Goal: Task Accomplishment & Management: Manage account settings

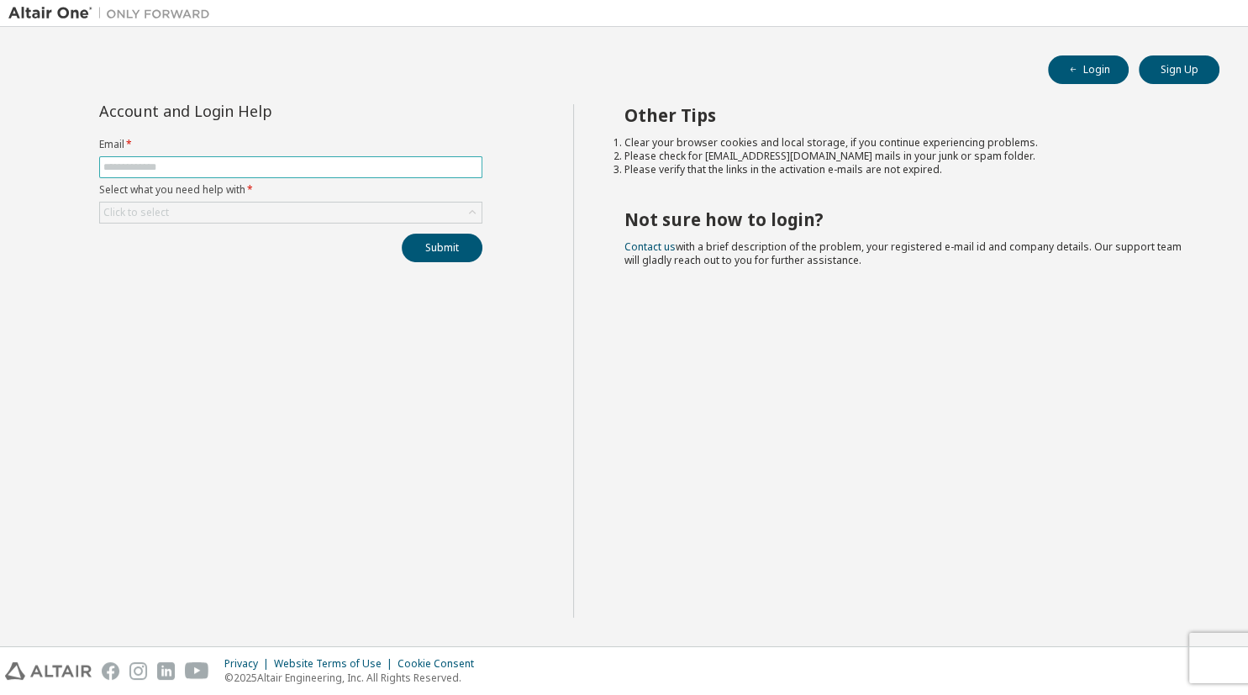
click at [340, 166] on input "text" at bounding box center [290, 166] width 375 height 13
type input "*"
type input "**********"
click at [294, 215] on div "Click to select" at bounding box center [291, 213] width 382 height 20
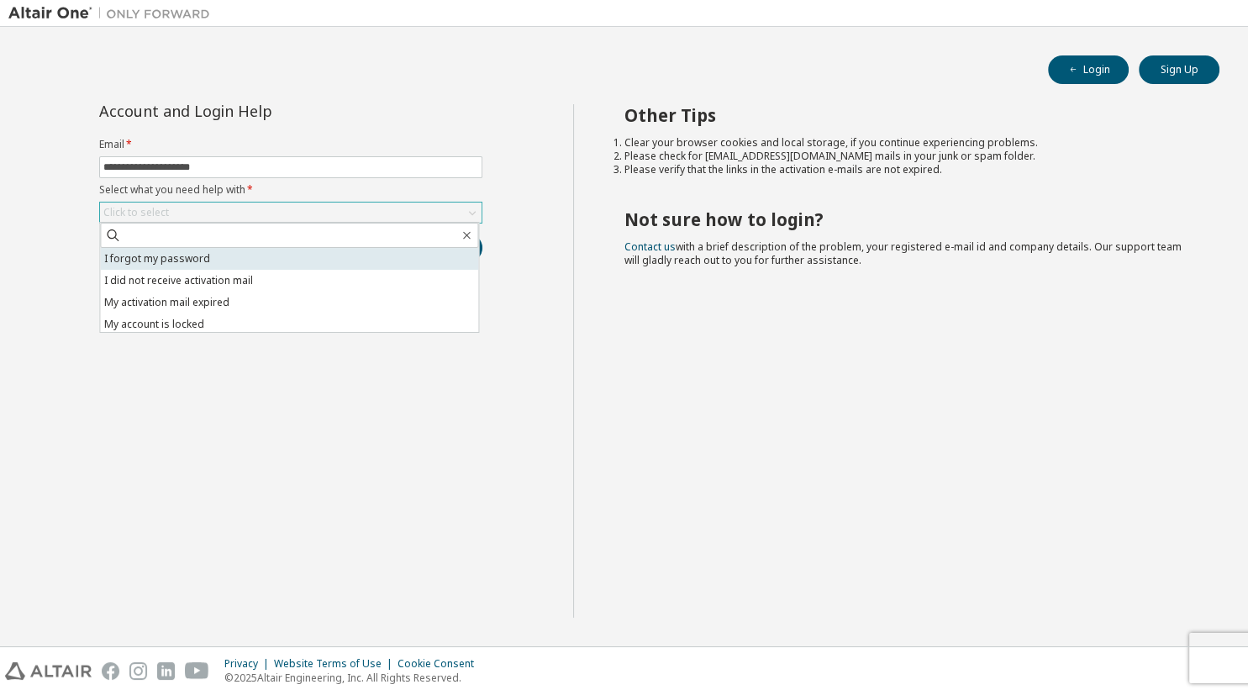
click at [294, 255] on li "I forgot my password" at bounding box center [289, 259] width 378 height 22
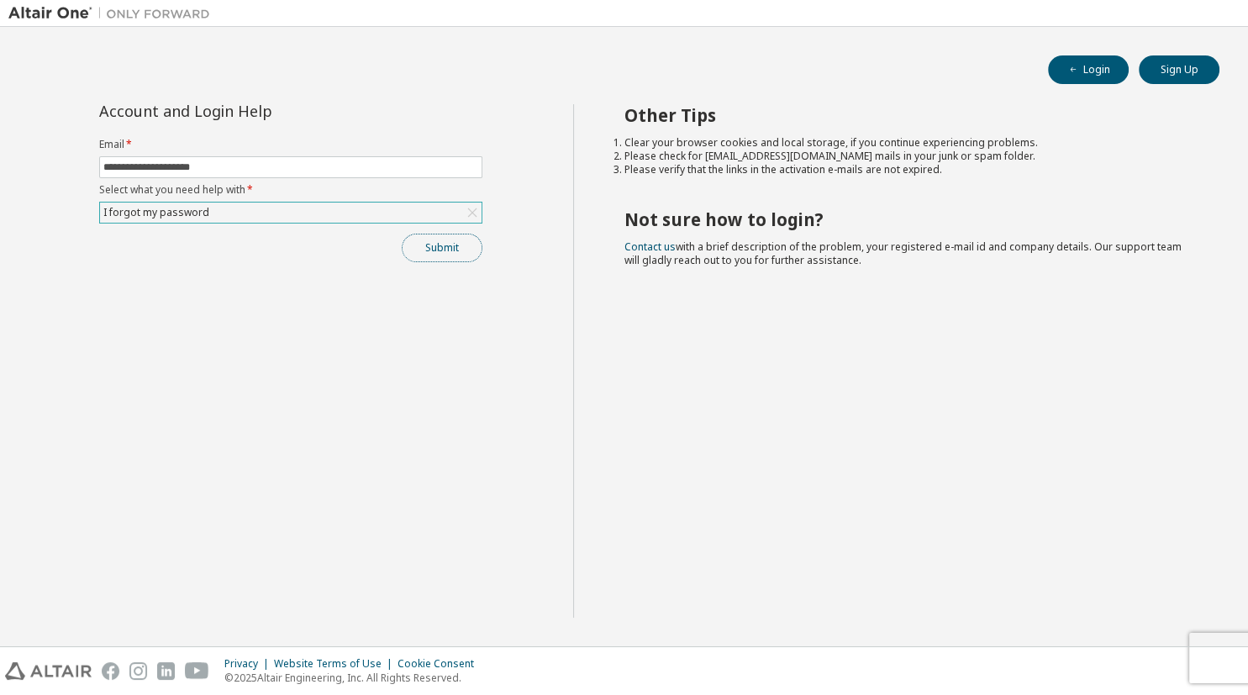
click at [420, 251] on button "Submit" at bounding box center [442, 248] width 81 height 29
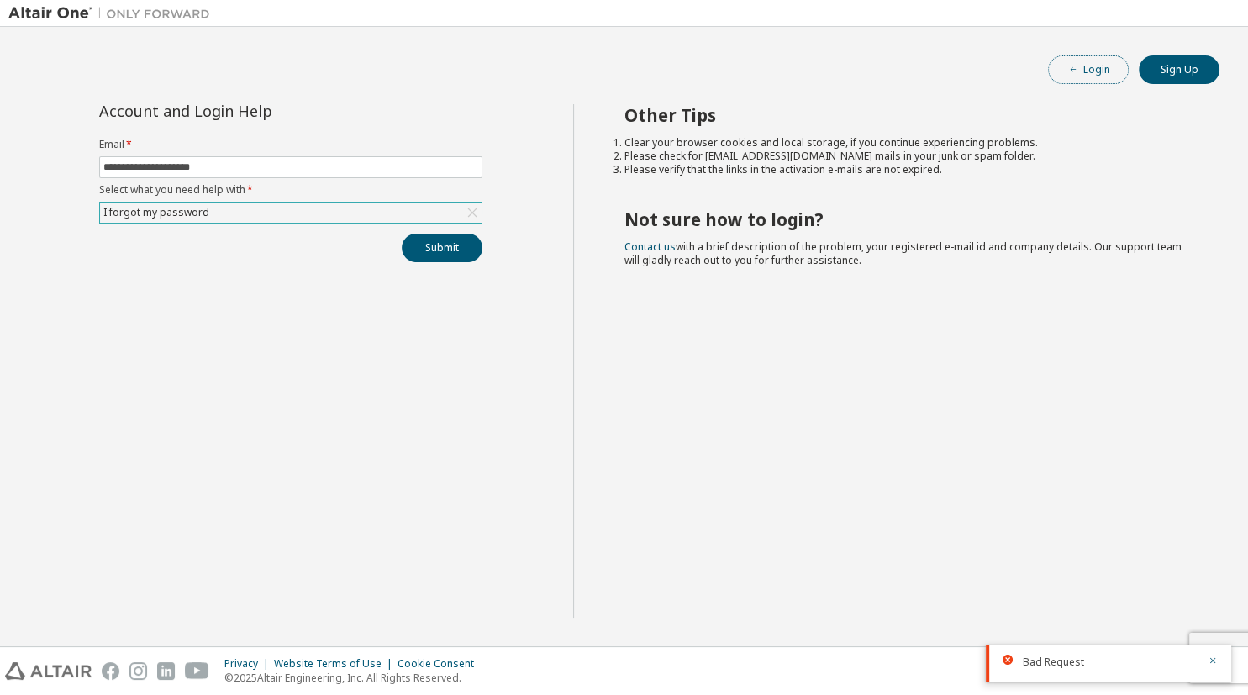
click at [1060, 74] on button "Login" at bounding box center [1088, 69] width 81 height 29
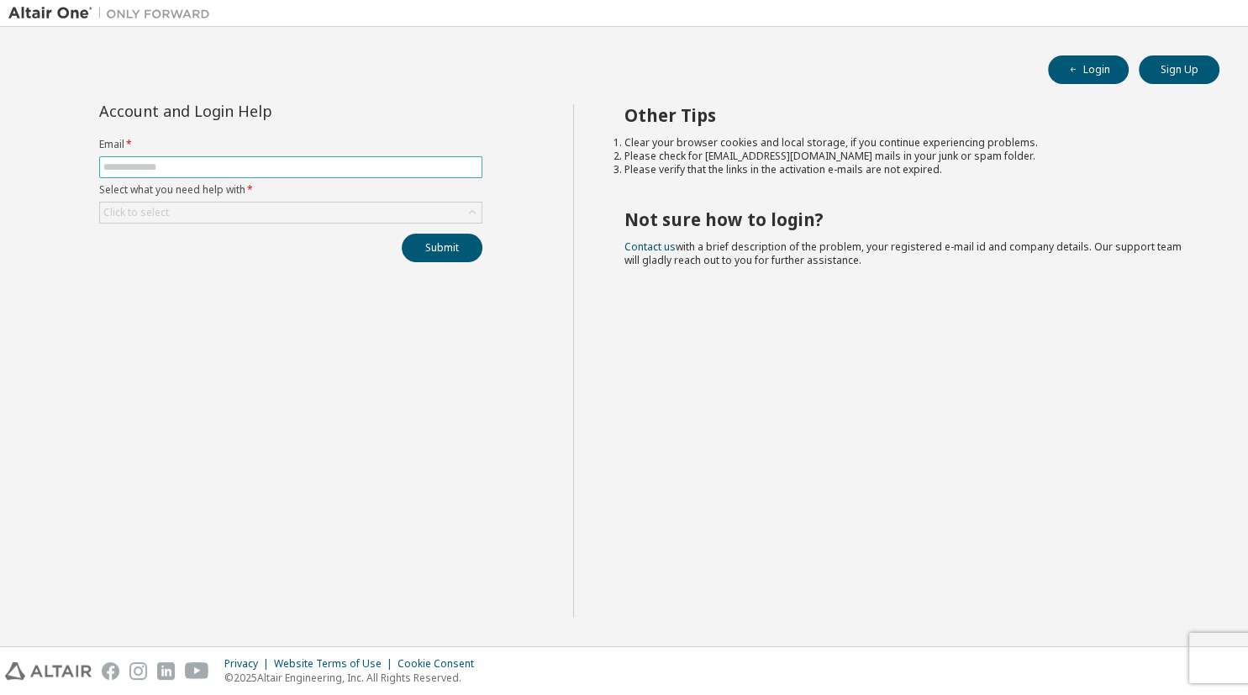
click at [168, 162] on input "text" at bounding box center [290, 166] width 375 height 13
type input "**********"
click at [182, 208] on div "Click to select" at bounding box center [291, 213] width 382 height 20
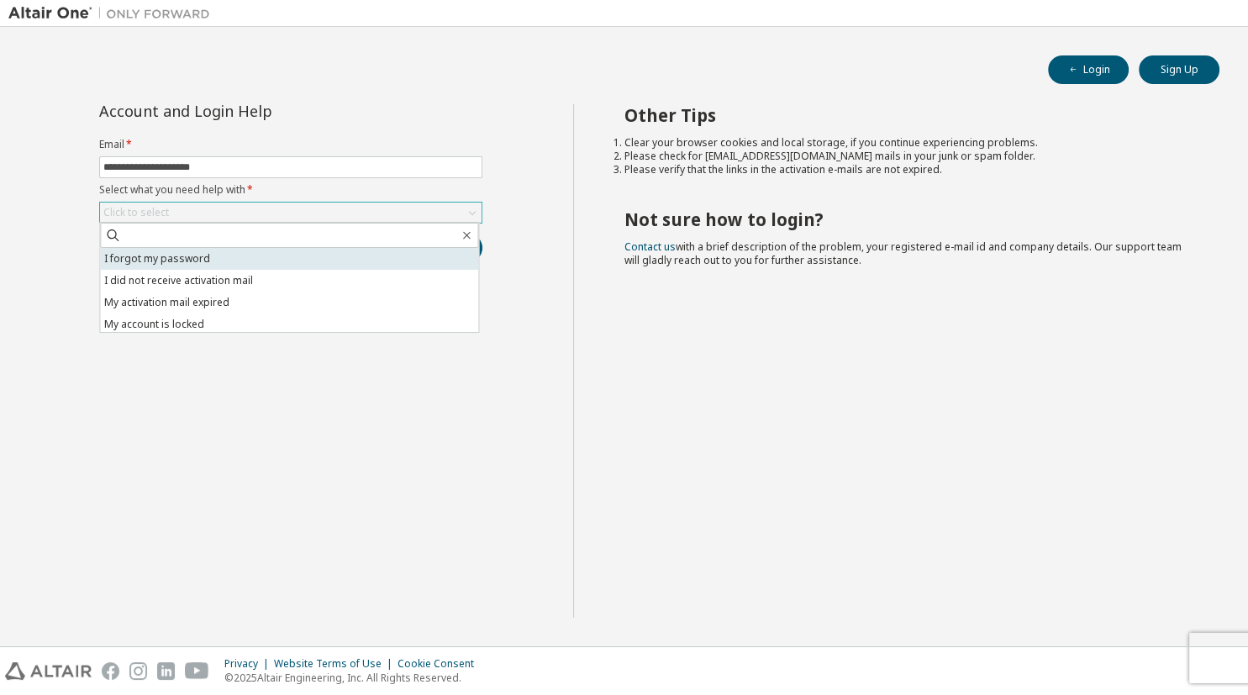
click at [311, 260] on li "I forgot my password" at bounding box center [289, 259] width 378 height 22
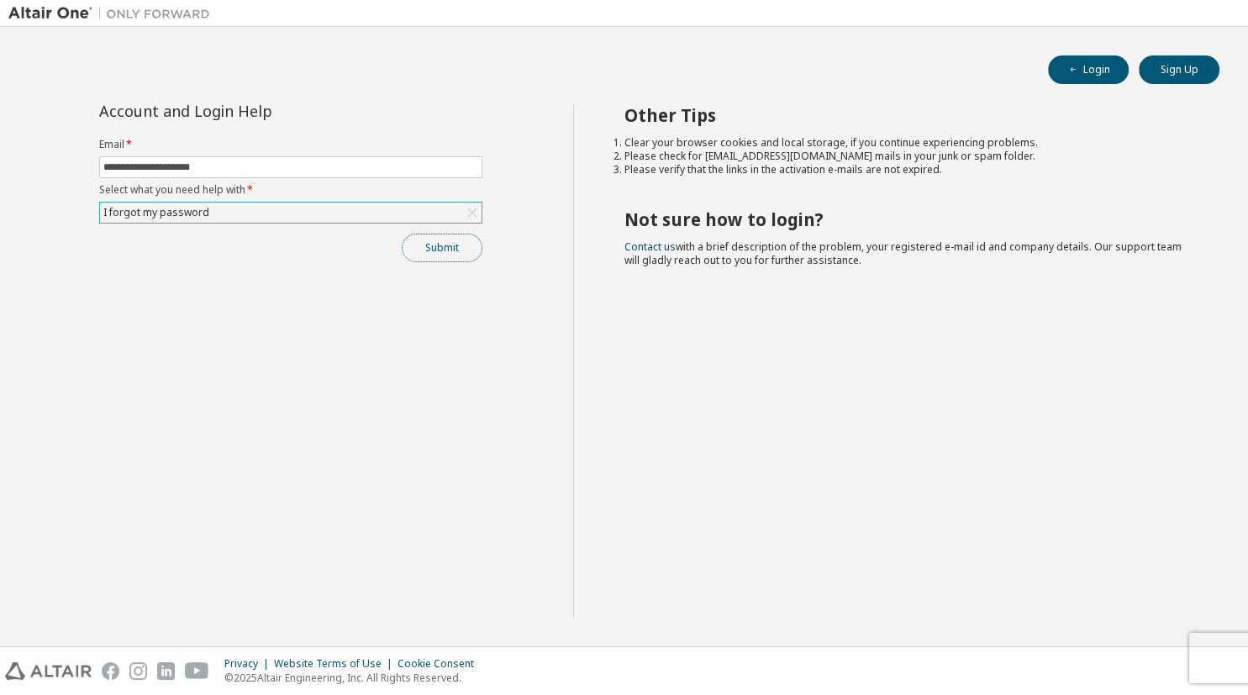
click at [417, 250] on button "Submit" at bounding box center [442, 248] width 81 height 29
click at [55, 15] on img at bounding box center [113, 13] width 210 height 17
